Goal: Transaction & Acquisition: Purchase product/service

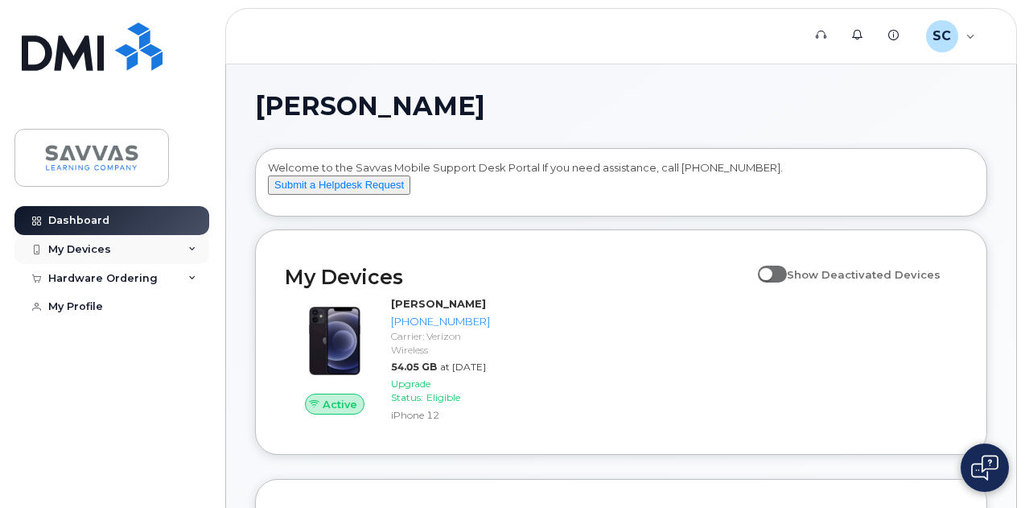
click at [113, 248] on div "My Devices" at bounding box center [111, 249] width 195 height 29
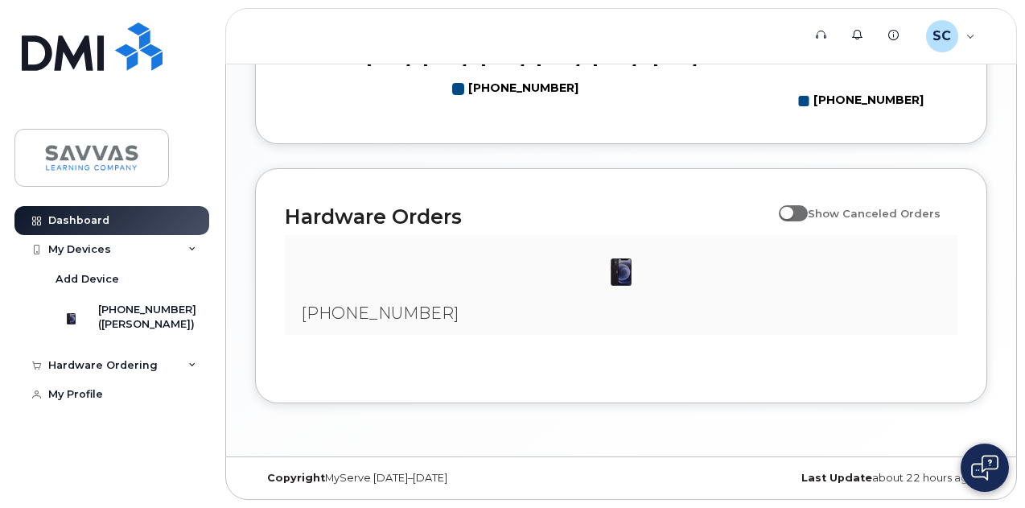
scroll to position [974, 0]
click at [132, 372] on div "Hardware Ordering" at bounding box center [102, 365] width 109 height 13
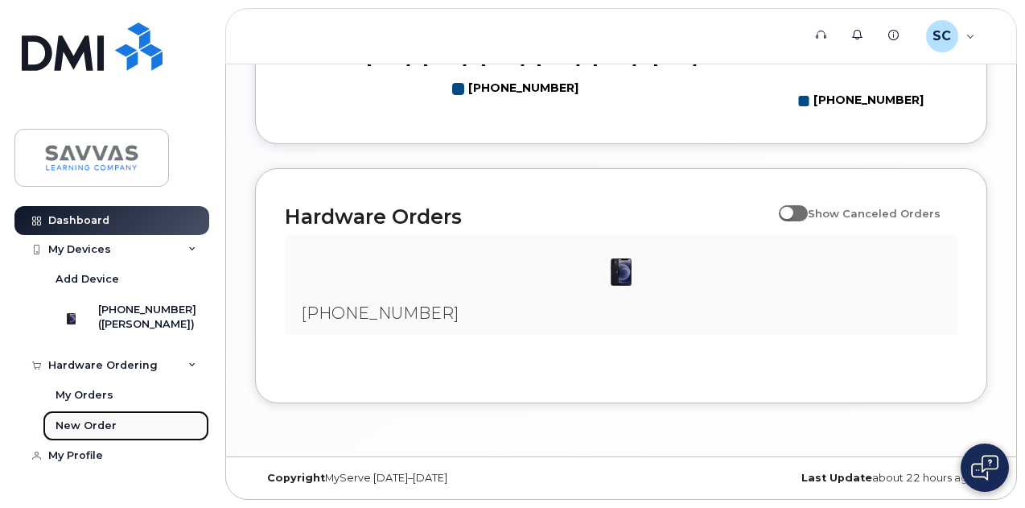
click at [79, 433] on div "New Order" at bounding box center [86, 425] width 61 height 14
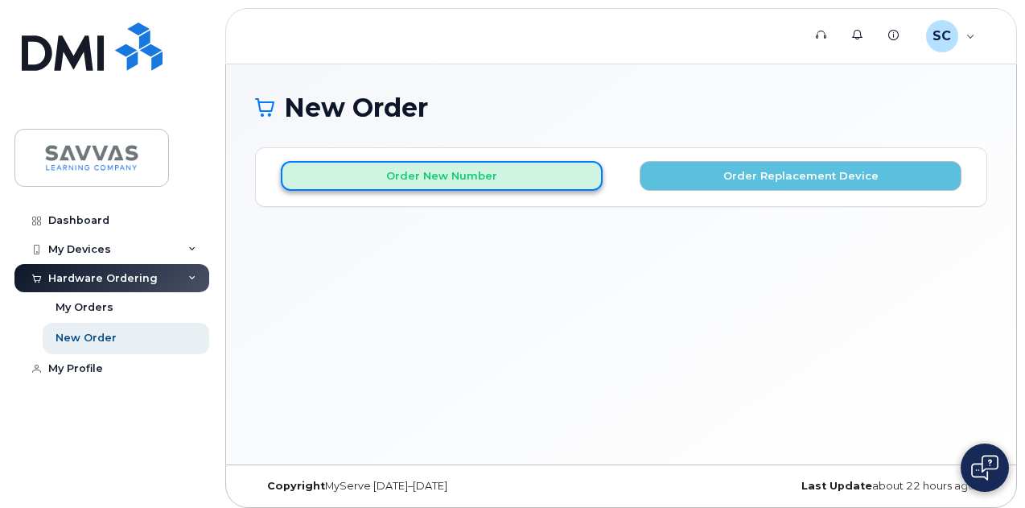
click at [392, 173] on button "Order New Number" at bounding box center [442, 176] width 322 height 30
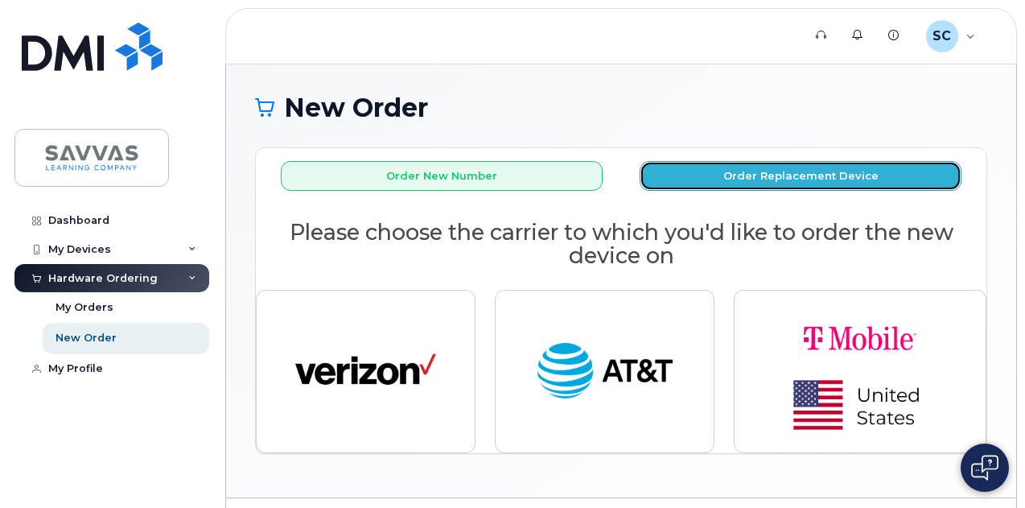
click at [805, 173] on button "Order Replacement Device" at bounding box center [800, 176] width 322 height 30
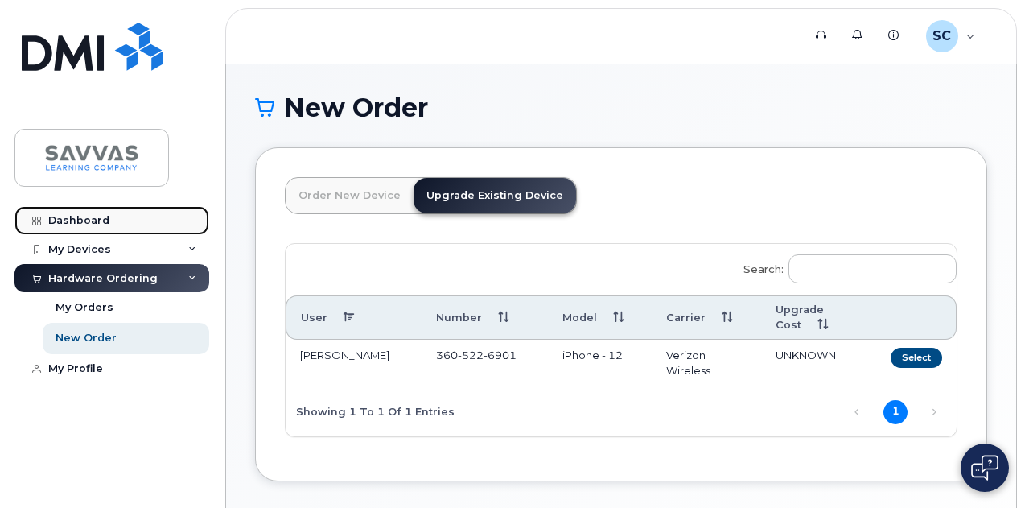
click at [76, 218] on div "Dashboard" at bounding box center [78, 220] width 61 height 13
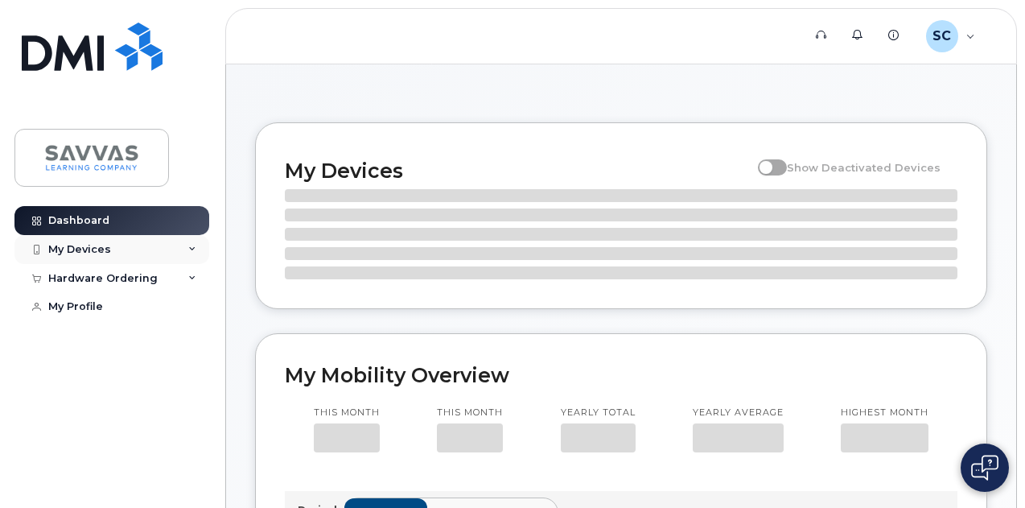
click at [97, 247] on div "My Devices" at bounding box center [79, 249] width 63 height 13
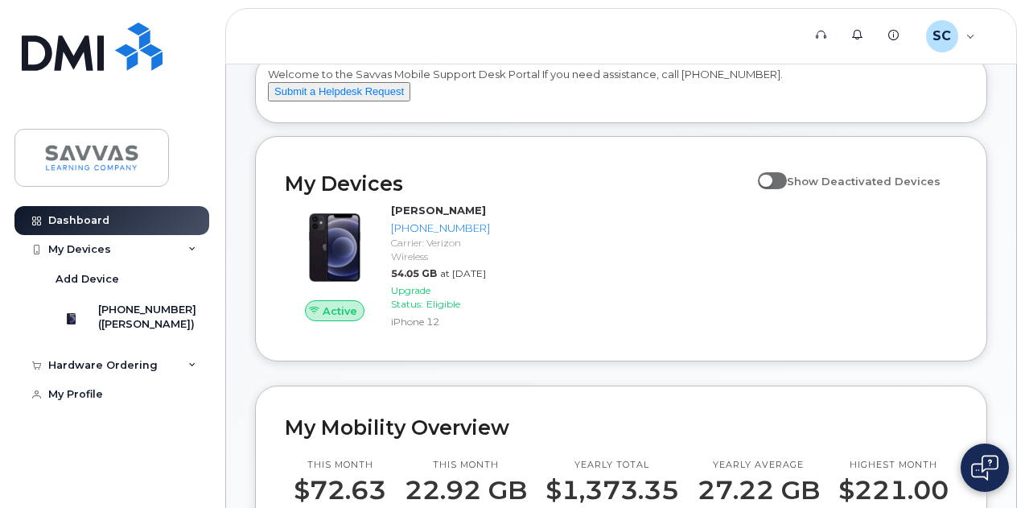
scroll to position [161, 0]
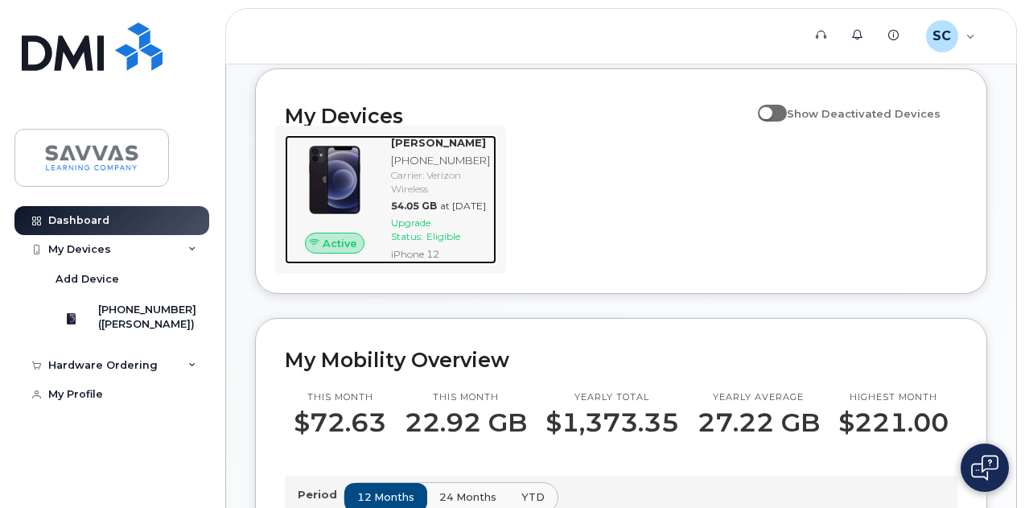
click at [418, 195] on div "Carrier: Verizon Wireless" at bounding box center [440, 181] width 99 height 27
